Goal: Information Seeking & Learning: Understand process/instructions

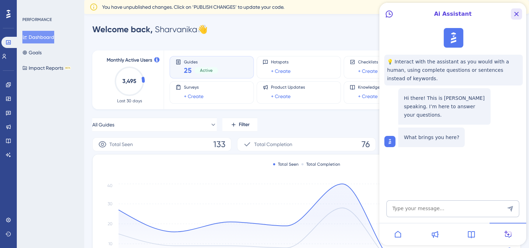
click at [515, 13] on icon "Close Button" at bounding box center [516, 14] width 8 height 8
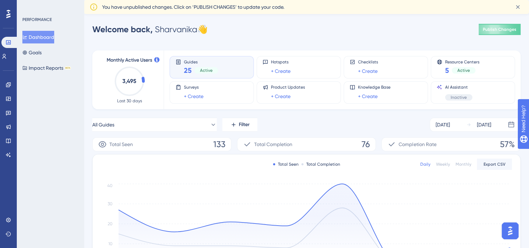
click at [0, 0] on div "Performance Users Engagement Widgets Feedback Product Updates Knowledge Base AI…" at bounding box center [0, 0] width 0 height 0
click at [8, 99] on icon at bounding box center [8, 99] width 5 height 4
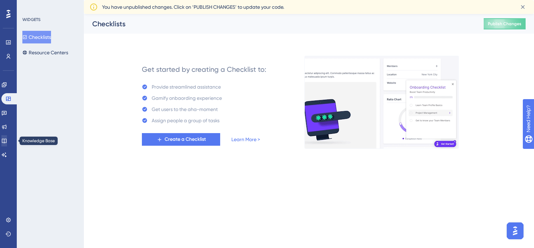
drag, startPoint x: 8, startPoint y: 134, endPoint x: 8, endPoint y: 141, distance: 6.6
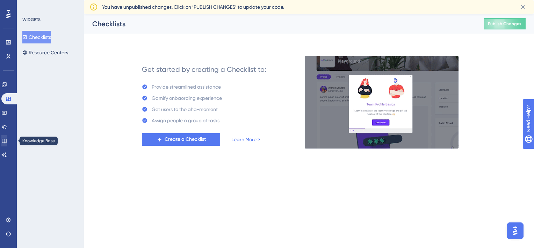
click at [8, 141] on div "Engagement Widgets Feedback Product Updates Knowledge Base AI Assistant" at bounding box center [8, 119] width 14 height 81
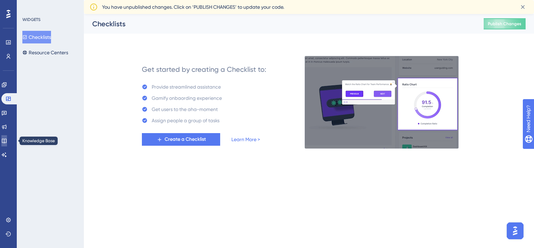
click at [6, 141] on icon at bounding box center [4, 141] width 5 height 5
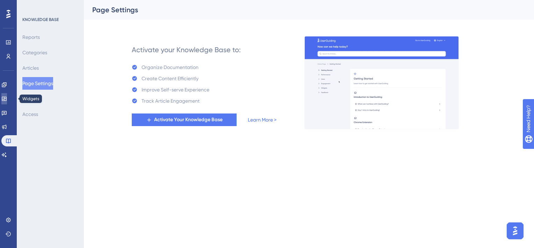
click at [6, 98] on icon at bounding box center [4, 99] width 5 height 4
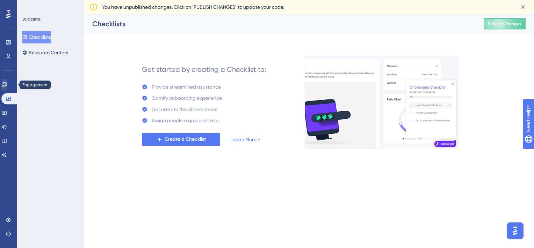
drag, startPoint x: 6, startPoint y: 91, endPoint x: 7, endPoint y: 84, distance: 7.1
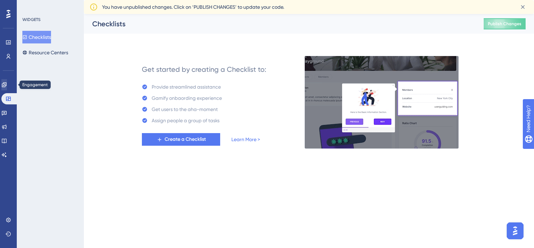
click at [7, 84] on div "Engagement Widgets Feedback Product Updates Knowledge Base AI Assistant" at bounding box center [8, 119] width 14 height 81
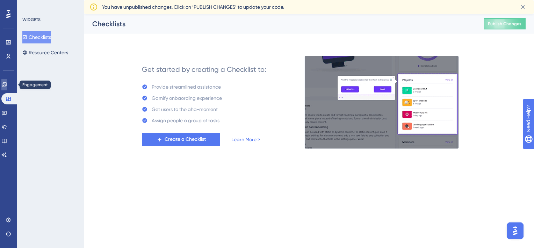
click at [7, 84] on icon at bounding box center [4, 85] width 6 height 6
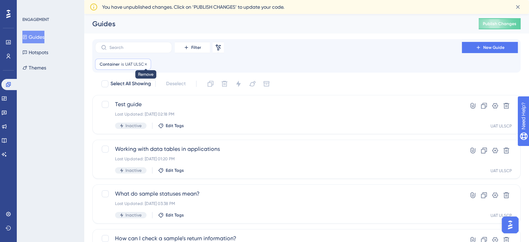
click at [146, 62] on icon at bounding box center [146, 64] width 4 height 4
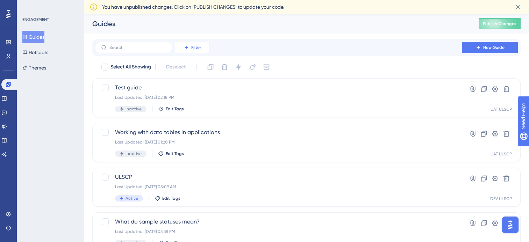
click at [188, 47] on icon at bounding box center [187, 48] width 6 height 6
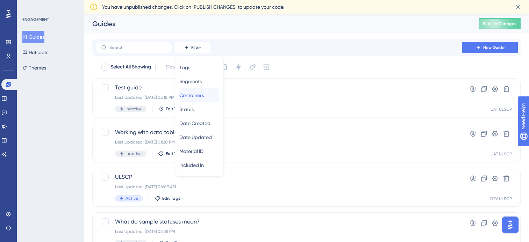
click at [200, 96] on span "Containers" at bounding box center [191, 95] width 24 height 8
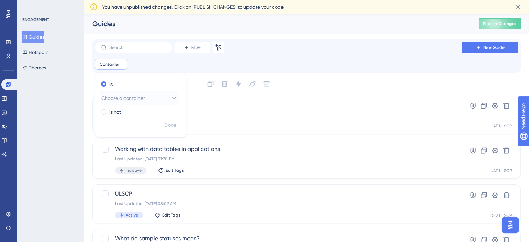
click at [145, 101] on span "Choose a container" at bounding box center [123, 98] width 44 height 8
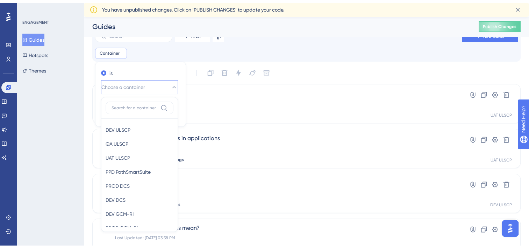
scroll to position [54, 0]
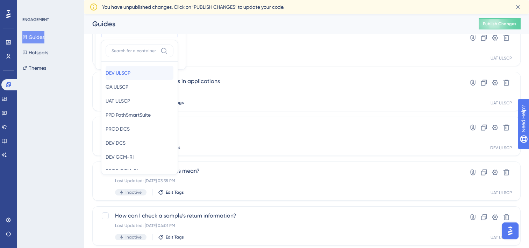
click at [130, 70] on span "DEV ULSCP" at bounding box center [118, 73] width 25 height 8
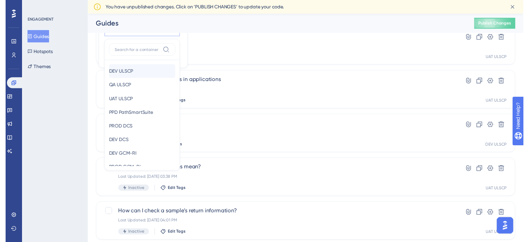
scroll to position [0, 0]
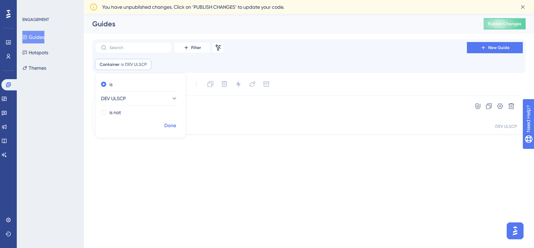
click at [176, 126] on span "Done" at bounding box center [170, 125] width 12 height 8
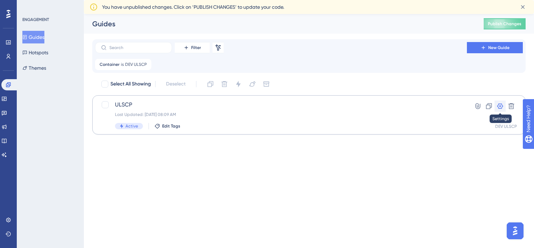
click at [501, 109] on icon at bounding box center [500, 105] width 7 height 7
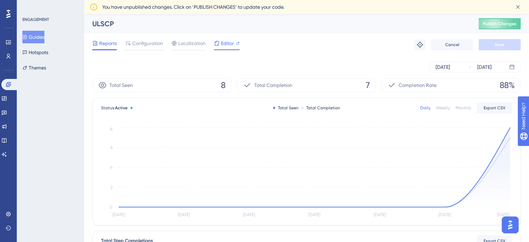
click at [227, 45] on span "Editor" at bounding box center [227, 43] width 13 height 8
click at [148, 44] on span "Configuration" at bounding box center [147, 43] width 31 height 8
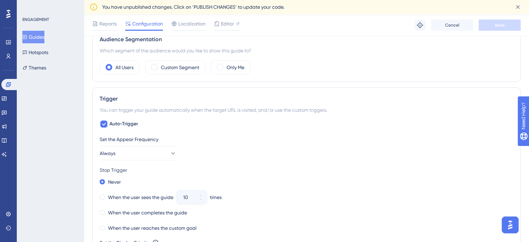
scroll to position [374, 0]
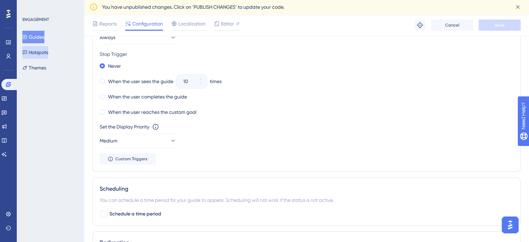
click at [37, 55] on button "Hotspots" at bounding box center [35, 52] width 26 height 13
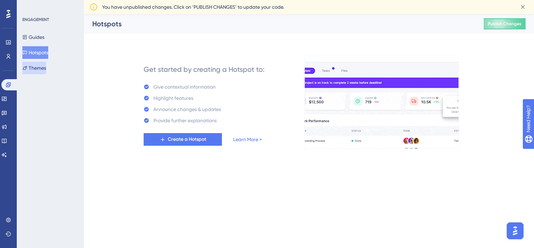
click at [44, 67] on button "Themes" at bounding box center [34, 68] width 24 height 13
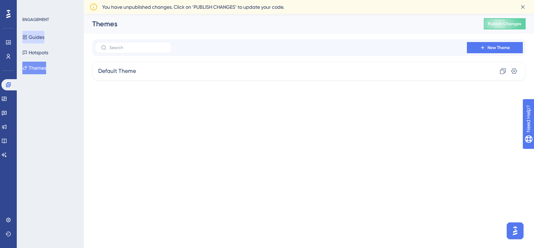
click at [41, 42] on button "Guides" at bounding box center [33, 37] width 22 height 13
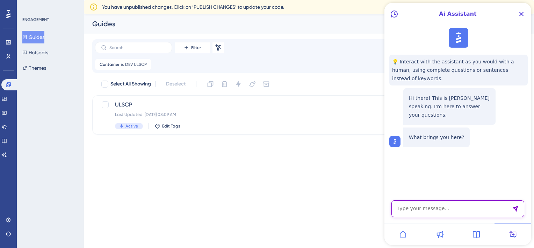
click at [452, 204] on textarea "AI Assistant Text Input" at bounding box center [458, 208] width 133 height 17
type textarea "how to activate resource center"
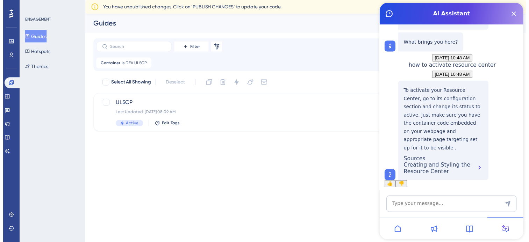
scroll to position [113, 0]
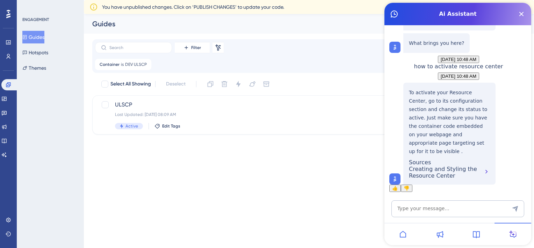
click at [439, 165] on div "Creating and Styling the Resource Center" at bounding box center [449, 171] width 81 height 13
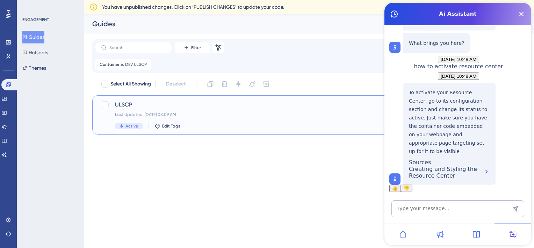
click at [137, 110] on div "ULSCP Last Updated: [DATE] 08:09 AM Active Edit Tags" at bounding box center [281, 114] width 332 height 29
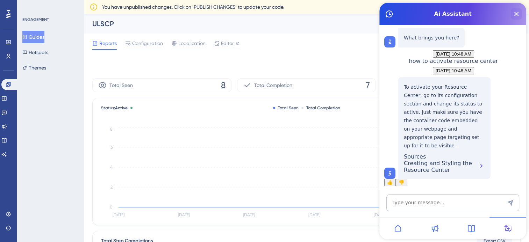
click at [517, 19] on button "Close Button" at bounding box center [516, 13] width 11 height 11
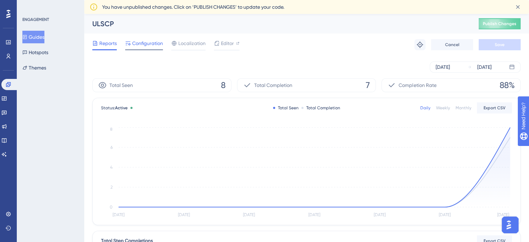
click at [153, 40] on span "Configuration" at bounding box center [147, 43] width 31 height 8
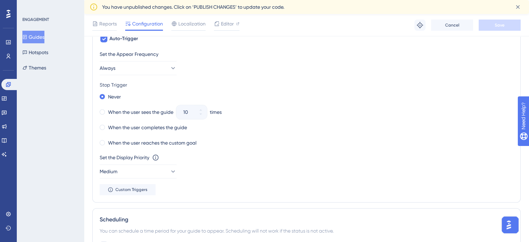
scroll to position [588, 0]
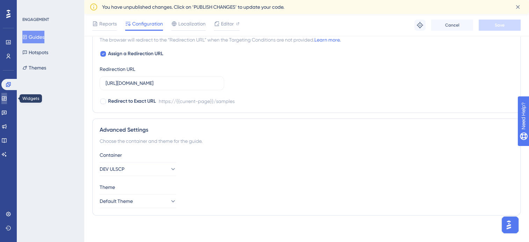
click at [0, 0] on icon at bounding box center [0, 0] width 0 height 0
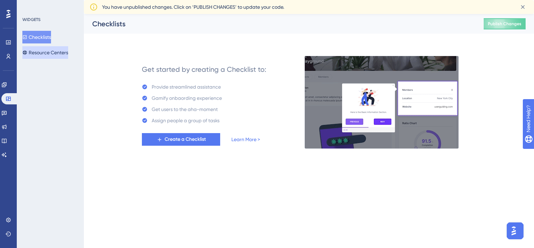
click at [50, 55] on button "Resource Centers" at bounding box center [45, 52] width 46 height 13
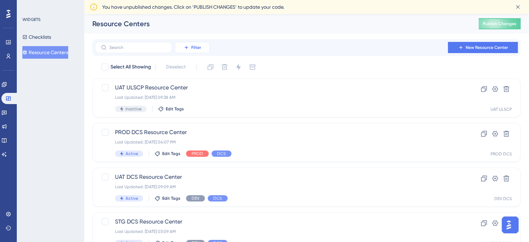
click at [189, 49] on icon at bounding box center [187, 48] width 6 height 6
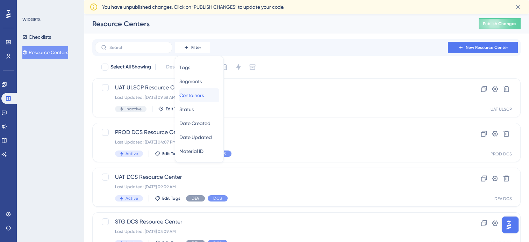
click at [199, 92] on span "Containers" at bounding box center [191, 95] width 24 height 8
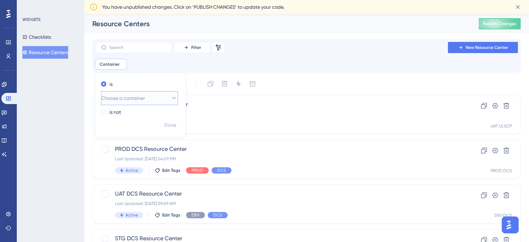
click at [142, 100] on span "Choose a container" at bounding box center [123, 98] width 44 height 8
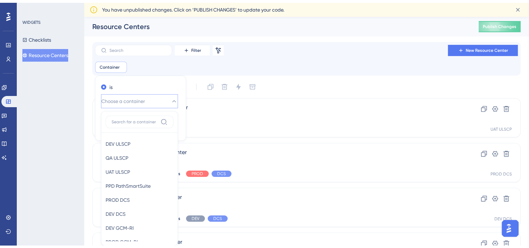
scroll to position [53, 0]
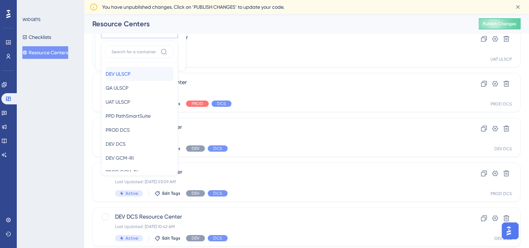
click at [117, 78] on div "DEV ULSCP DEV ULSCP" at bounding box center [140, 74] width 68 height 14
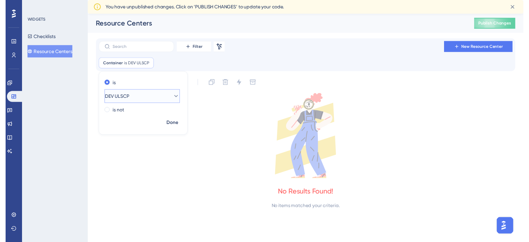
scroll to position [0, 0]
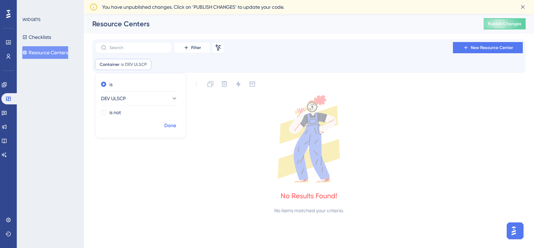
click at [162, 123] on button "Done" at bounding box center [171, 125] width 20 height 13
click at [111, 83] on span "Select All Showing" at bounding box center [131, 84] width 41 height 8
click at [146, 65] on icon at bounding box center [146, 64] width 4 height 4
checkbox input "false"
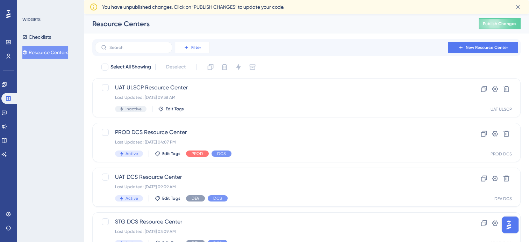
click at [192, 49] on span "Filter" at bounding box center [196, 48] width 10 height 6
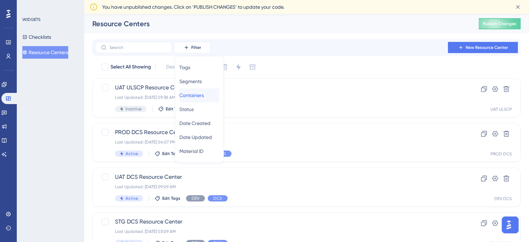
click at [193, 94] on span "Containers" at bounding box center [191, 95] width 24 height 8
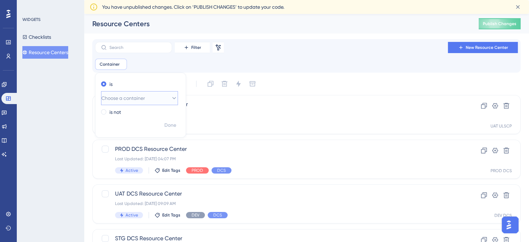
click at [133, 99] on span "Choose a container" at bounding box center [123, 98] width 44 height 8
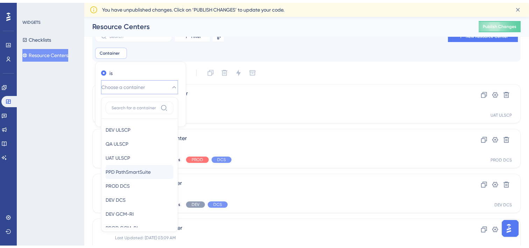
scroll to position [54, 0]
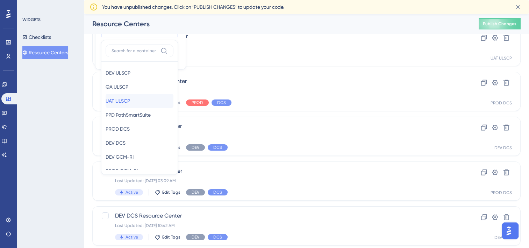
click at [123, 100] on span "UAT ULSCP" at bounding box center [118, 101] width 24 height 8
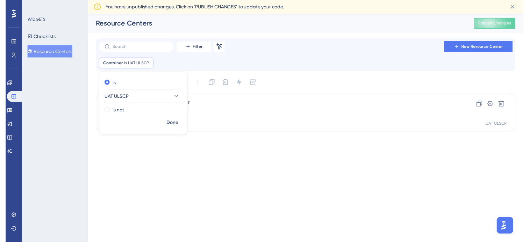
scroll to position [0, 0]
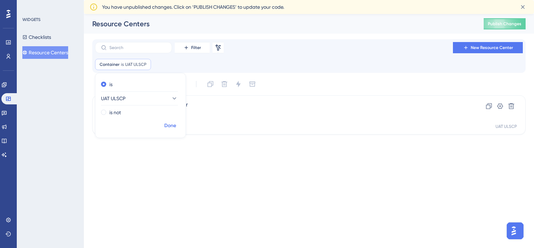
click at [175, 125] on span "Done" at bounding box center [170, 125] width 12 height 8
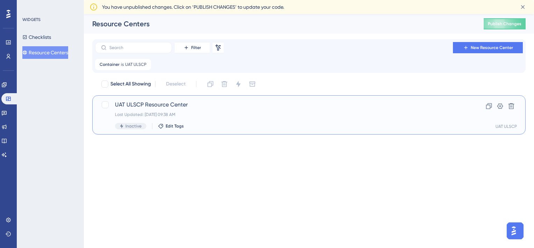
click at [150, 108] on span "UAT ULSCP Resource Center" at bounding box center [281, 104] width 332 height 8
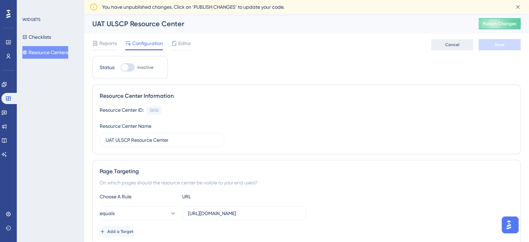
click at [460, 50] on button "Cancel" at bounding box center [452, 44] width 42 height 11
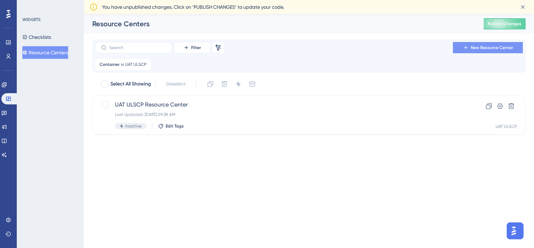
click at [463, 48] on icon at bounding box center [466, 48] width 6 height 6
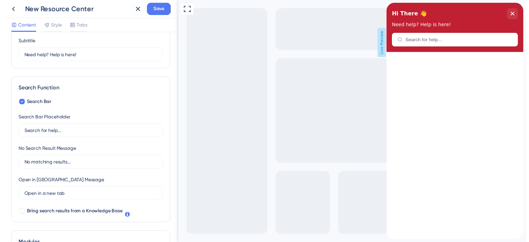
scroll to position [62, 0]
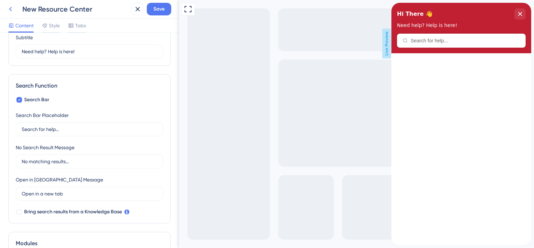
click at [10, 12] on icon at bounding box center [10, 9] width 8 height 8
